Goal: Task Accomplishment & Management: Manage account settings

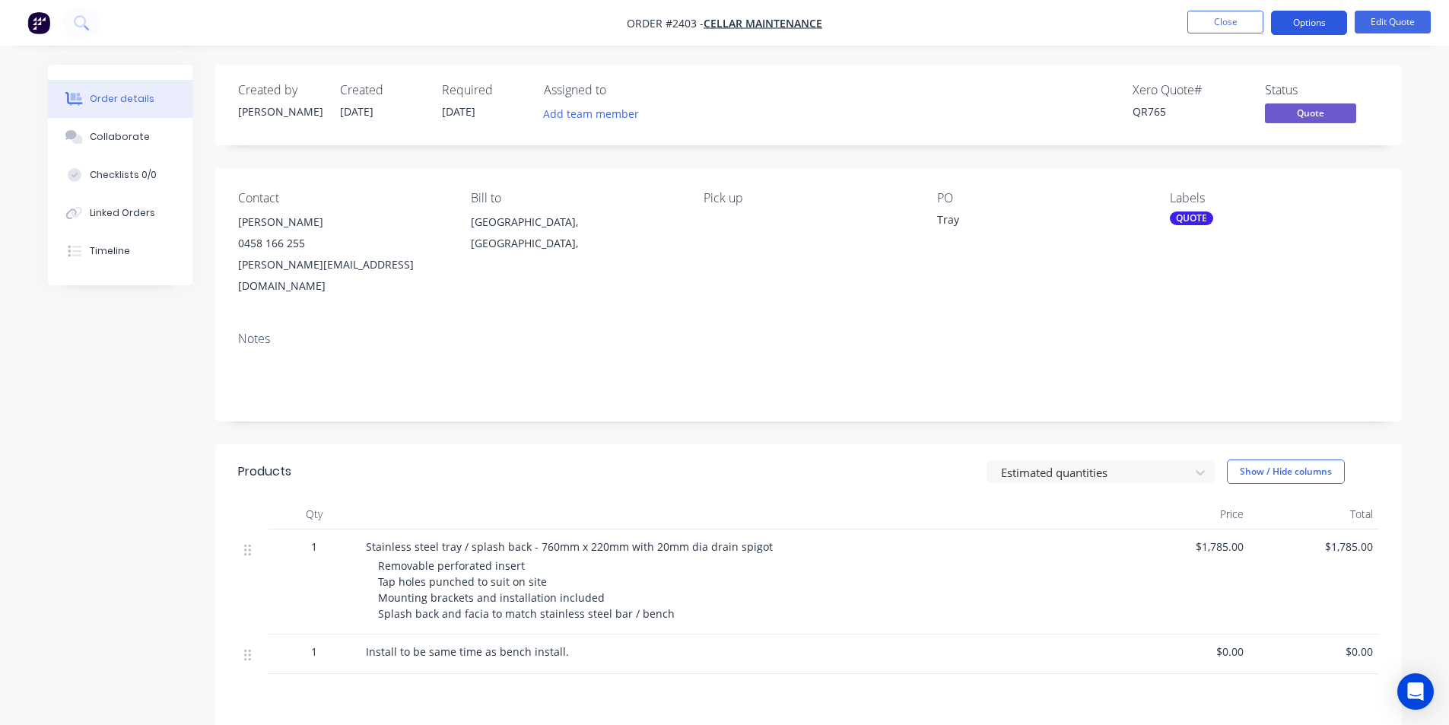
click at [1300, 27] on button "Options" at bounding box center [1309, 23] width 76 height 24
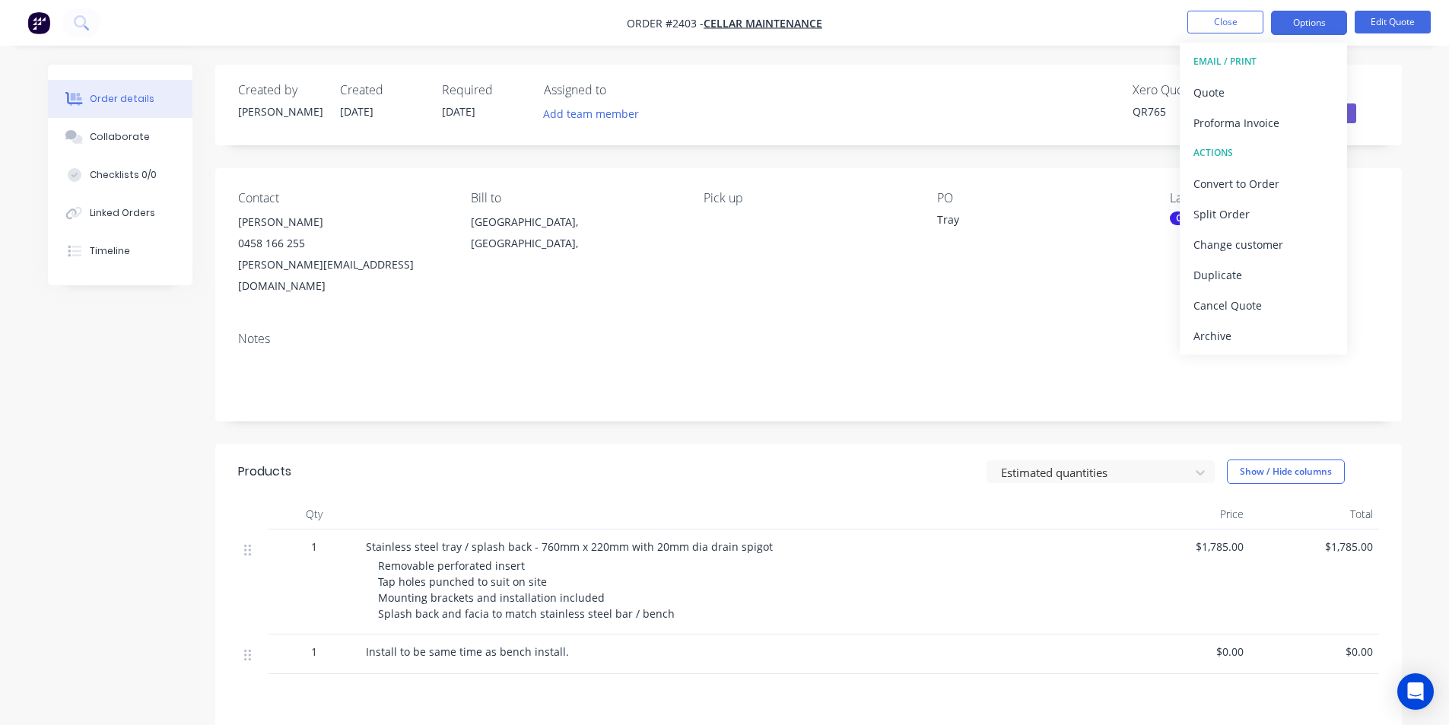
click at [999, 14] on nav "Order #2403 - Cellar Maintenance Close Options EMAIL / PRINT Quote Proforma Inv…" at bounding box center [724, 23] width 1449 height 46
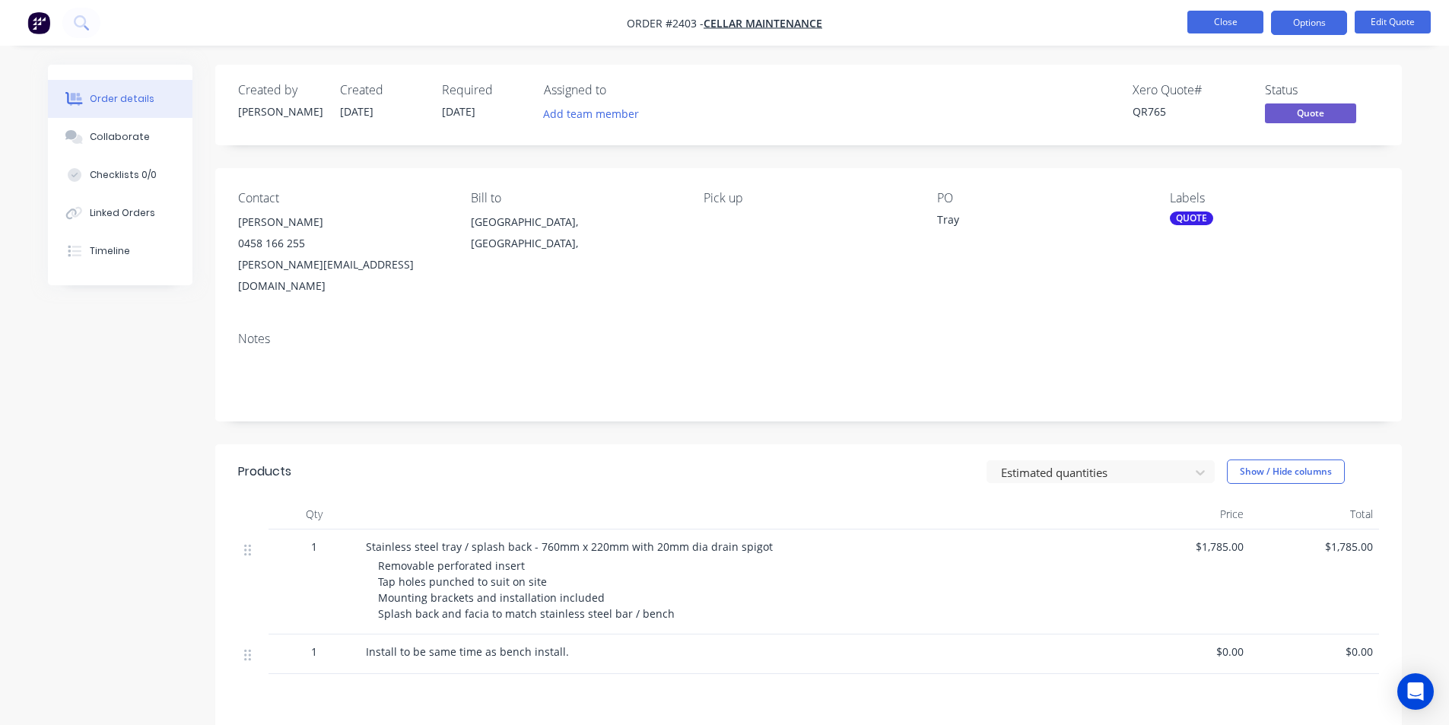
click at [1229, 25] on button "Close" at bounding box center [1226, 22] width 76 height 23
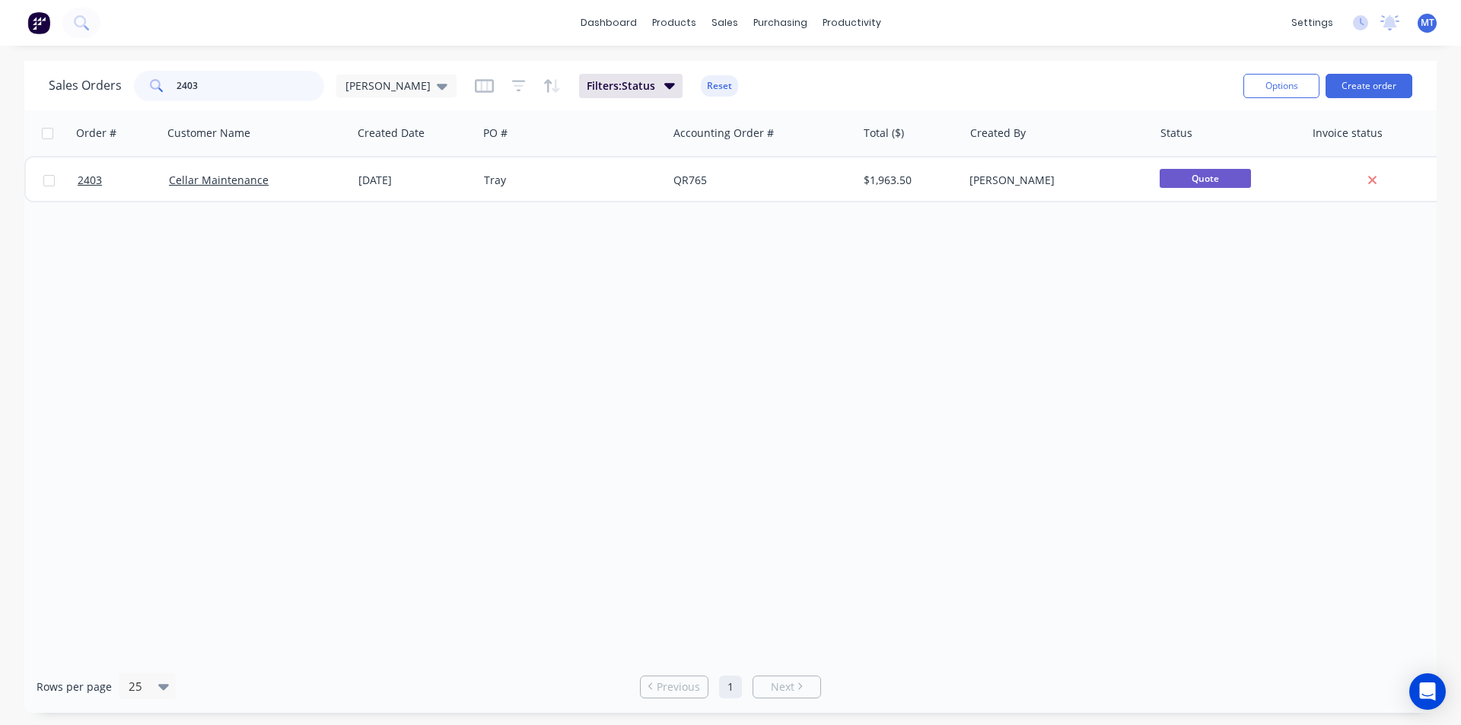
click at [200, 87] on input "2403" at bounding box center [250, 86] width 148 height 30
type input "2"
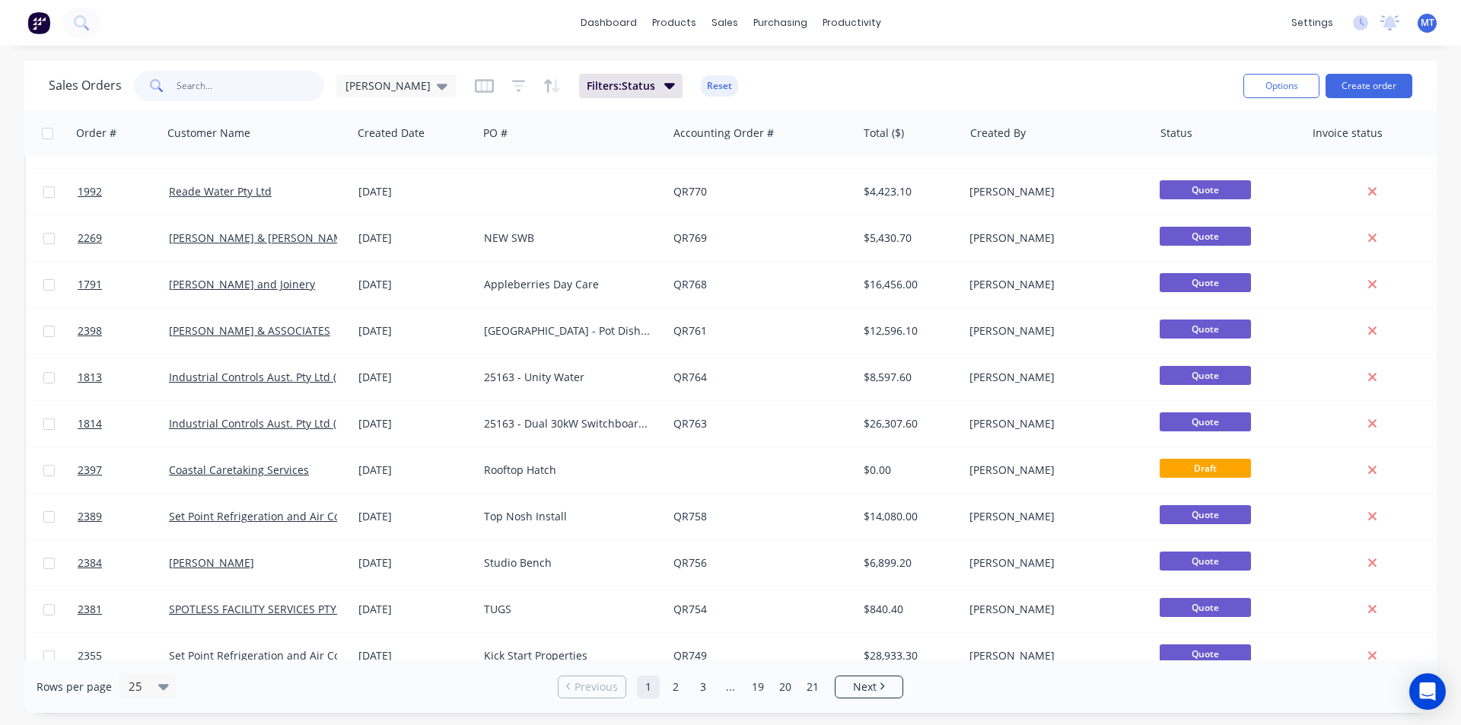
scroll to position [663, 0]
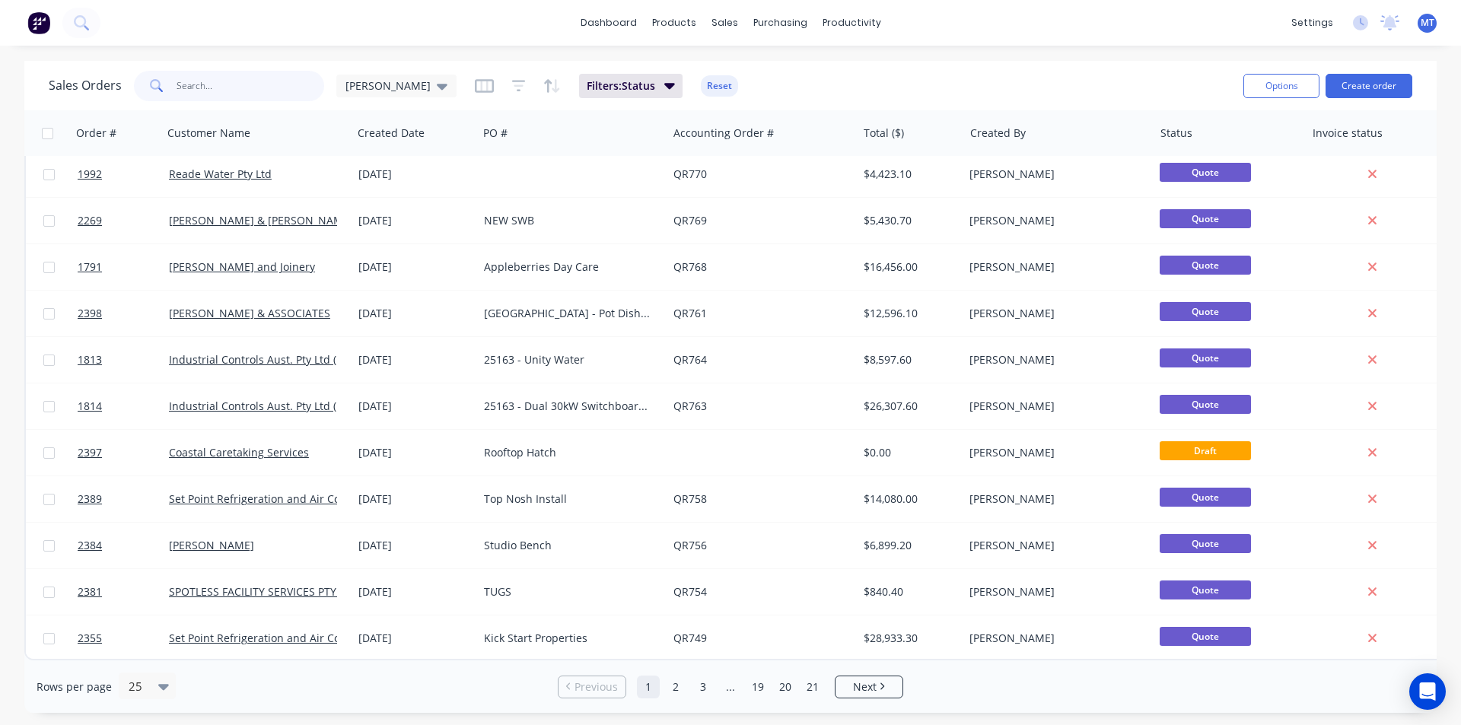
click at [222, 77] on input "text" at bounding box center [250, 86] width 148 height 30
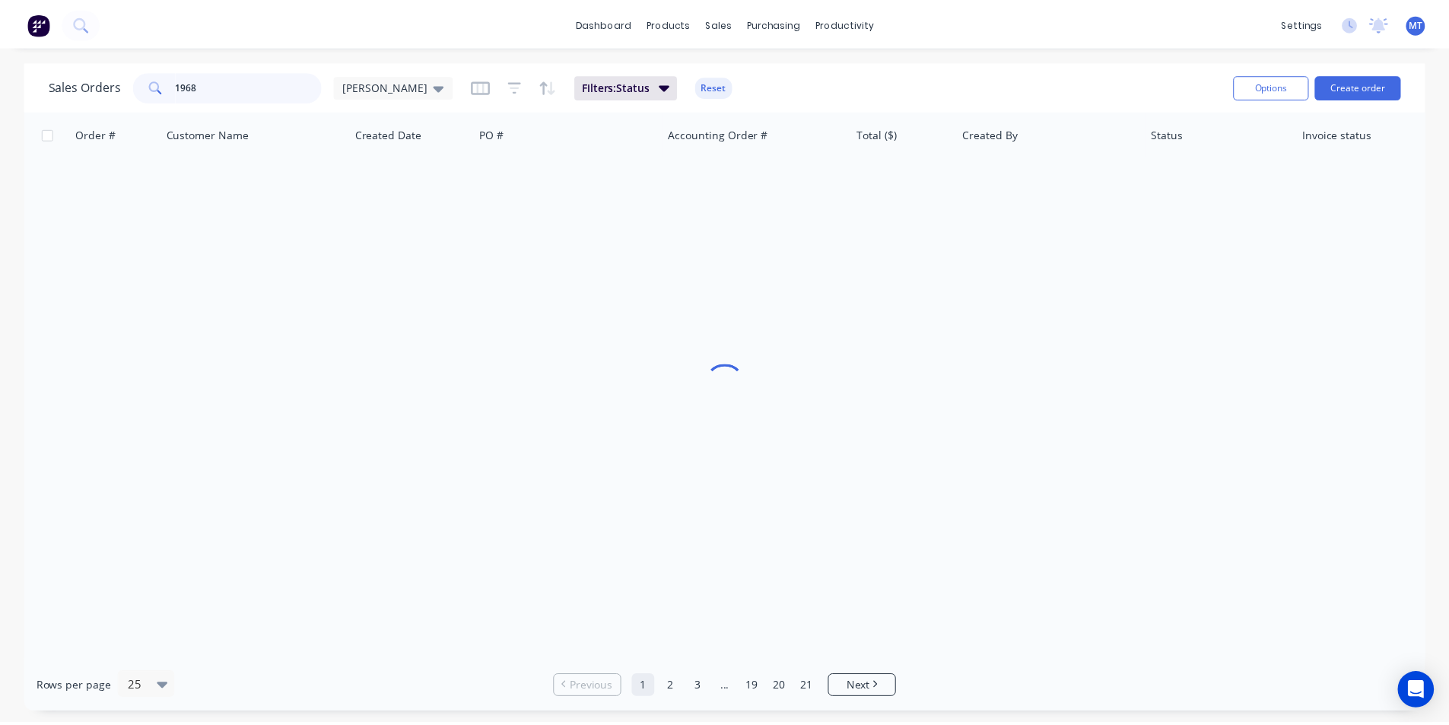
scroll to position [0, 0]
click at [399, 84] on div "[PERSON_NAME]" at bounding box center [396, 86] width 120 height 23
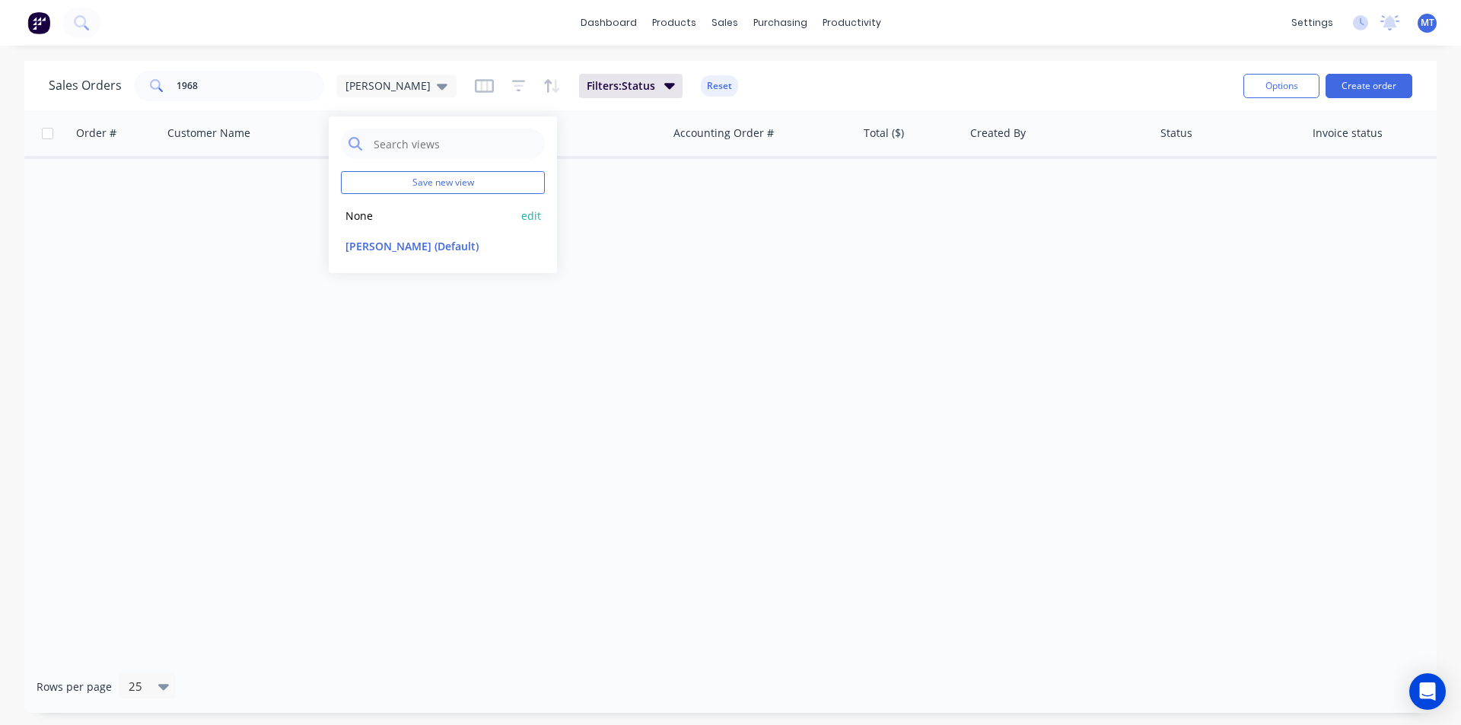
click at [351, 216] on button "None" at bounding box center [427, 215] width 173 height 17
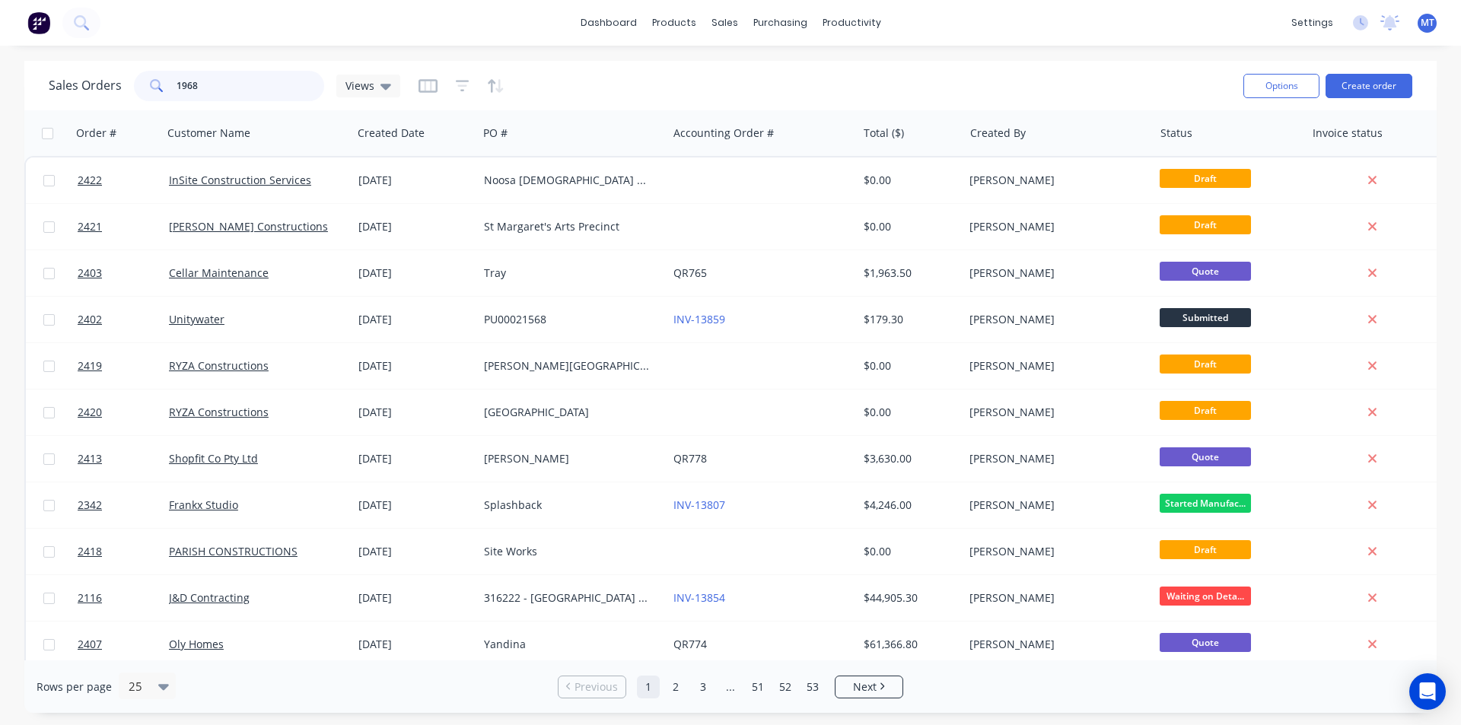
click at [199, 88] on input "1968" at bounding box center [250, 86] width 148 height 30
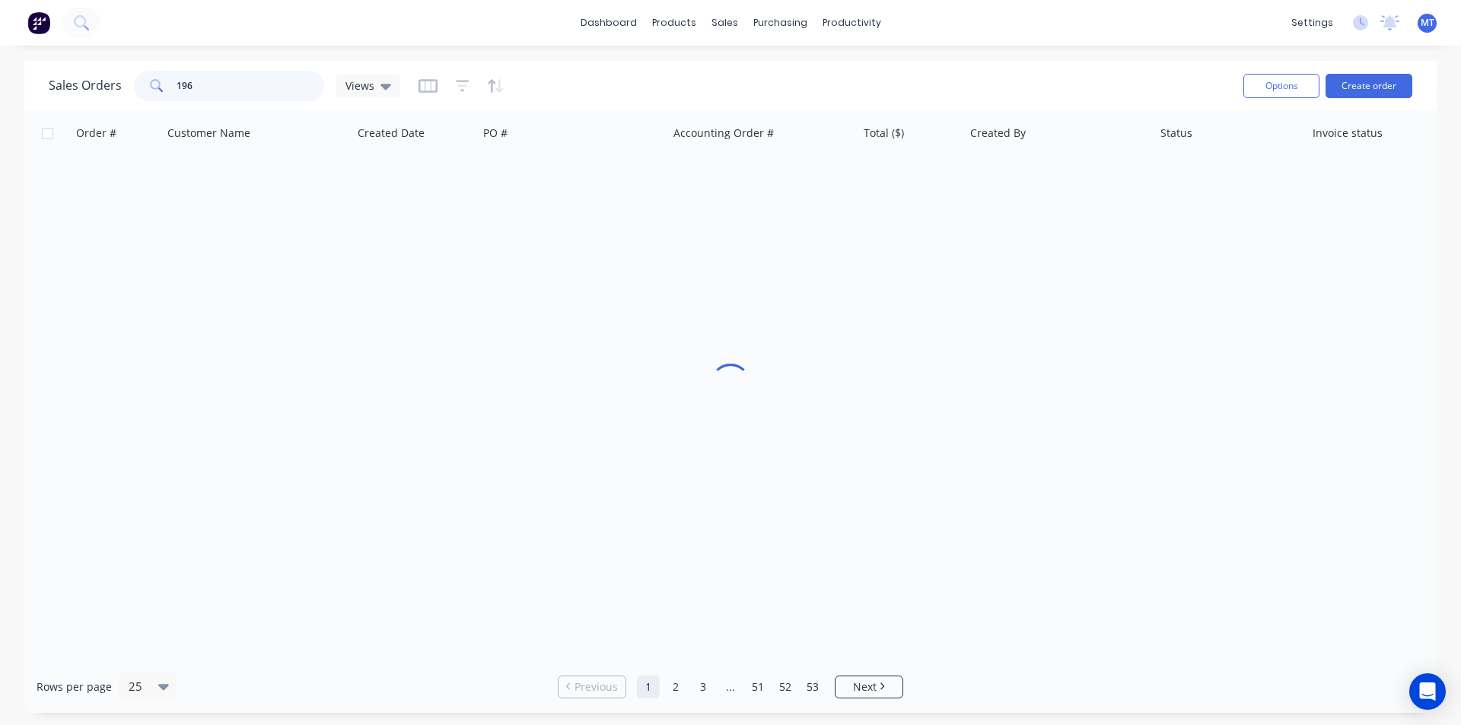
type input "1968"
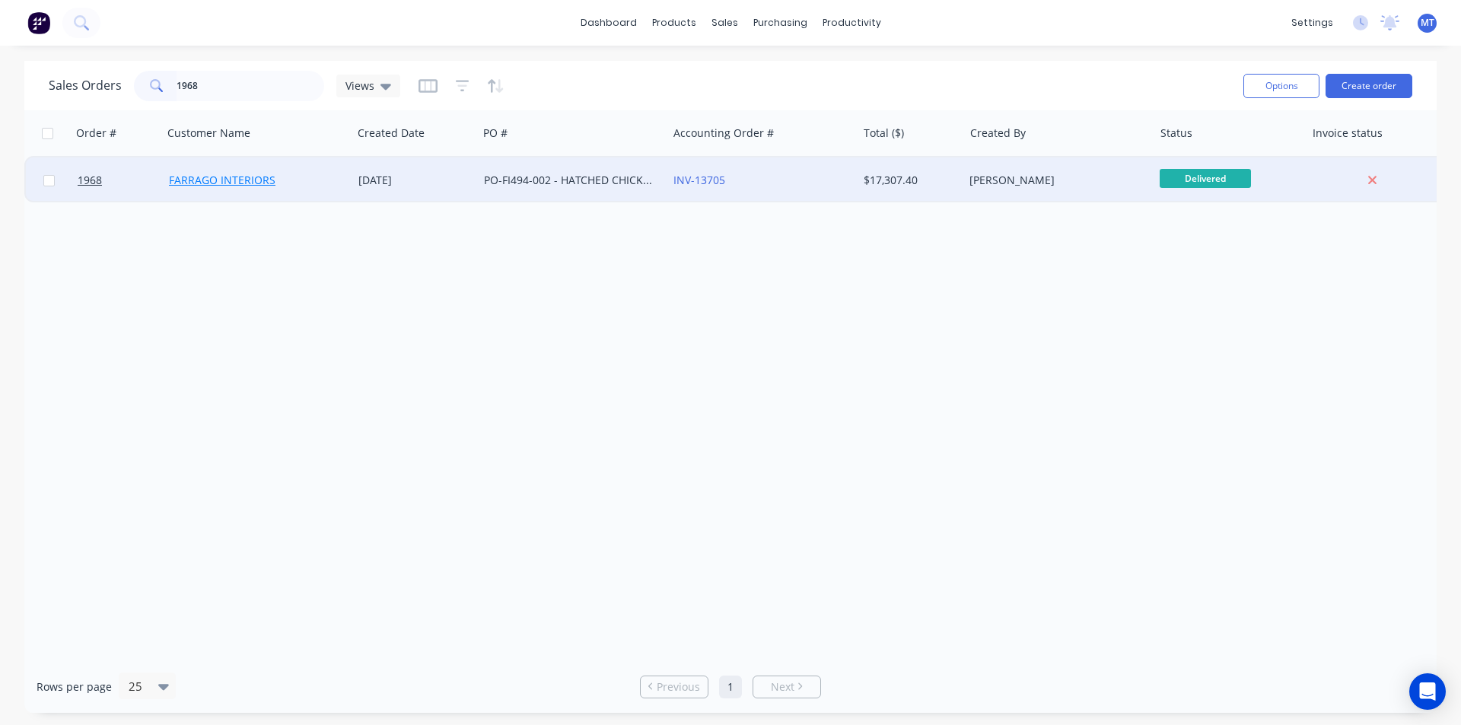
click at [213, 175] on link "FARRAGO INTERIORS" at bounding box center [222, 180] width 107 height 14
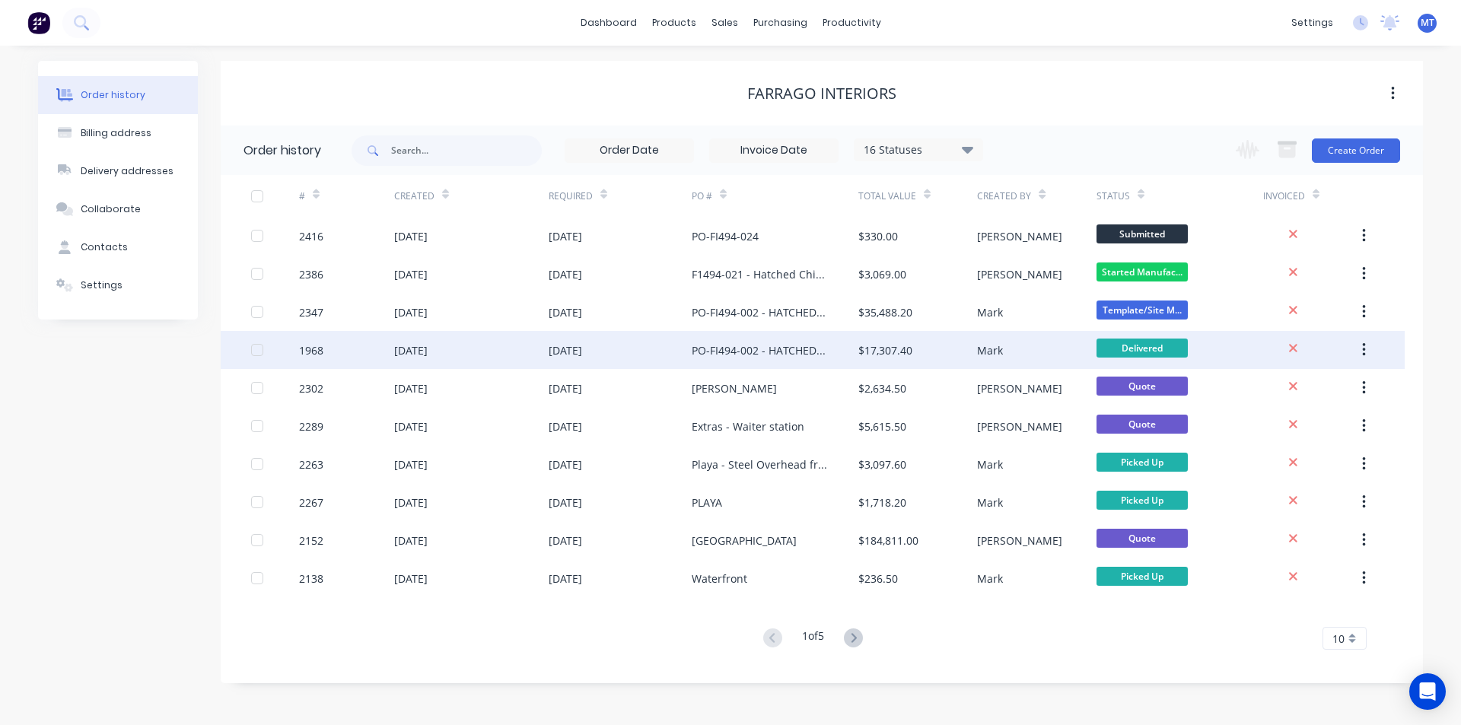
click at [309, 349] on div "1968" at bounding box center [311, 350] width 24 height 16
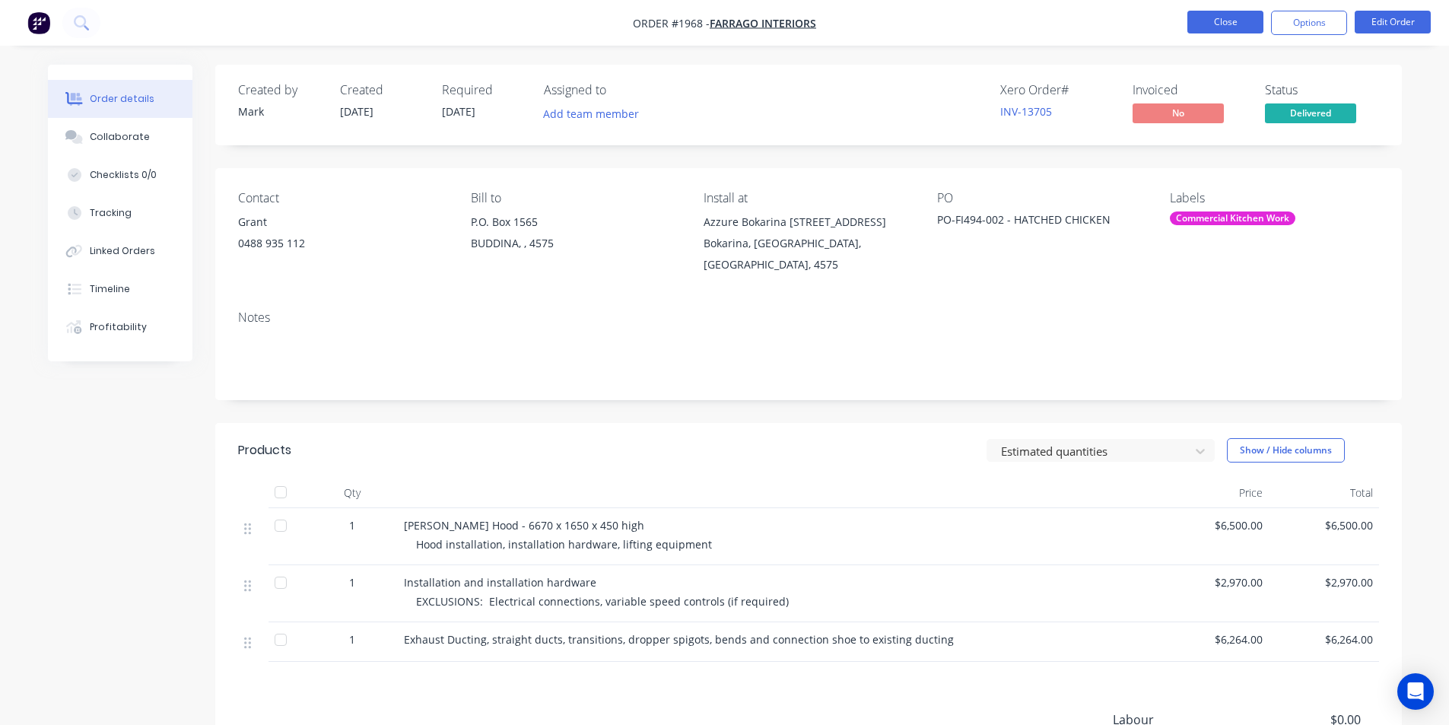
click at [1219, 26] on button "Close" at bounding box center [1226, 22] width 76 height 23
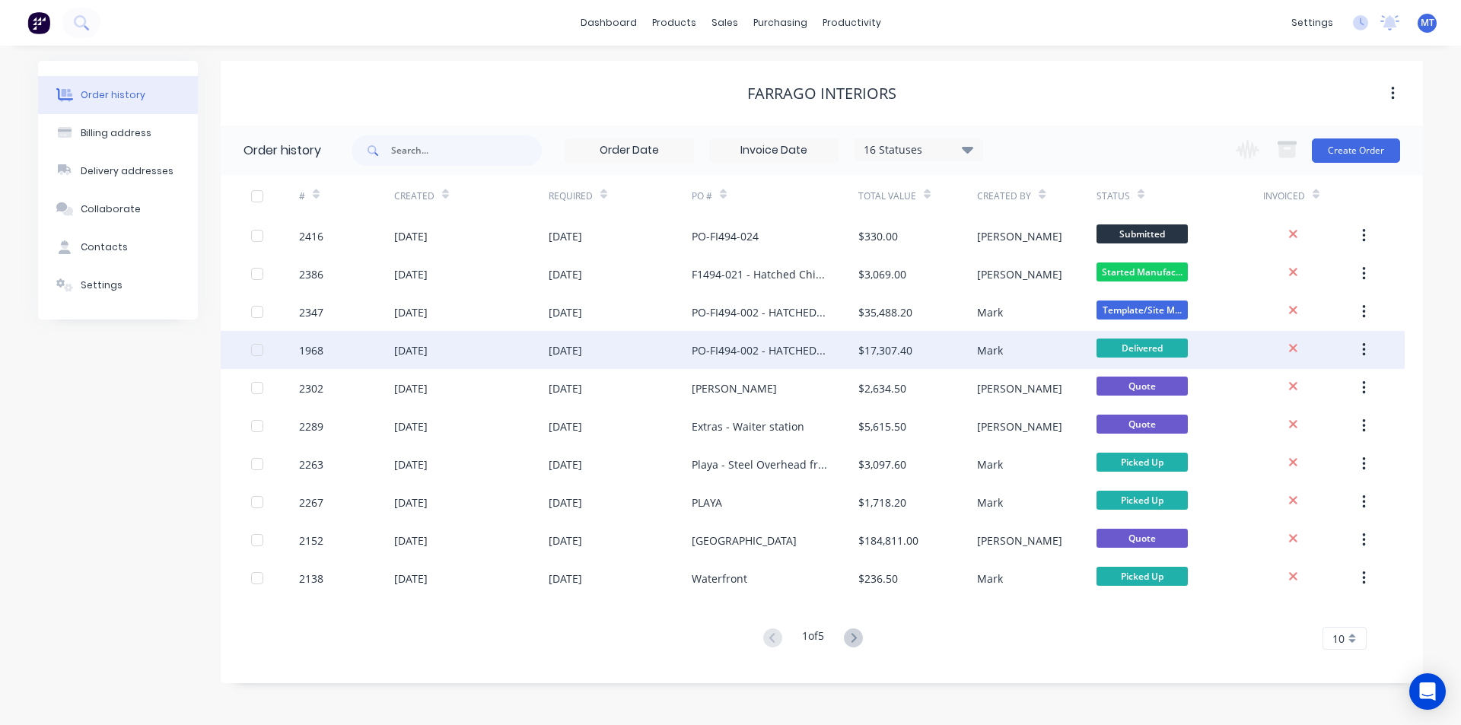
click at [318, 351] on div "1968" at bounding box center [311, 350] width 24 height 16
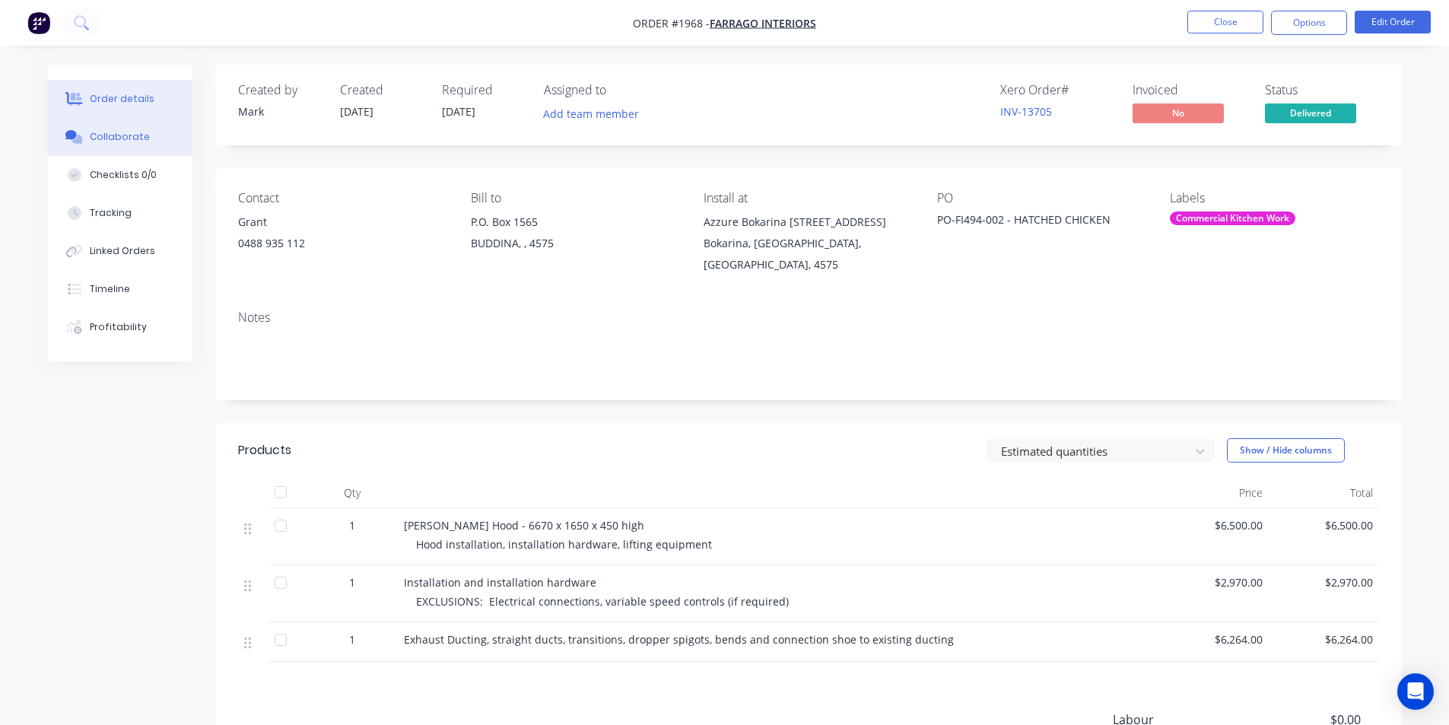
click at [132, 138] on div "Collaborate" at bounding box center [120, 137] width 60 height 14
